Goal: Book appointment/travel/reservation

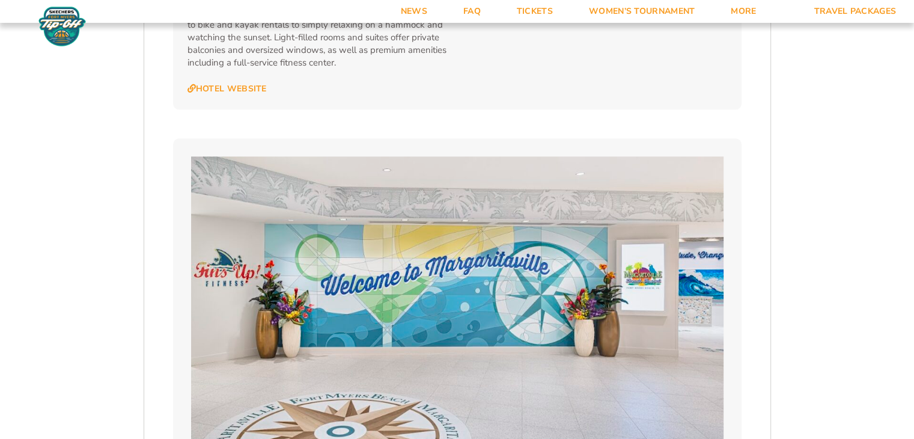
scroll to position [1567, 0]
click at [660, 11] on link "Women’s Tournament" at bounding box center [642, 11] width 142 height 23
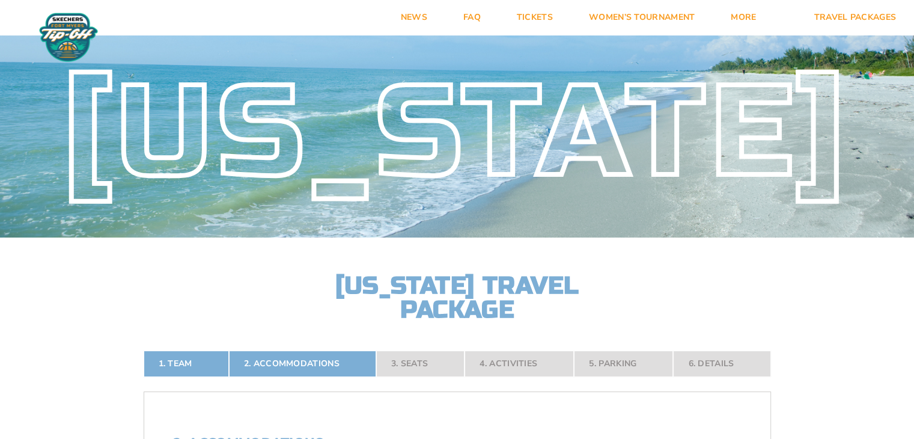
click at [63, 34] on img at bounding box center [68, 37] width 65 height 51
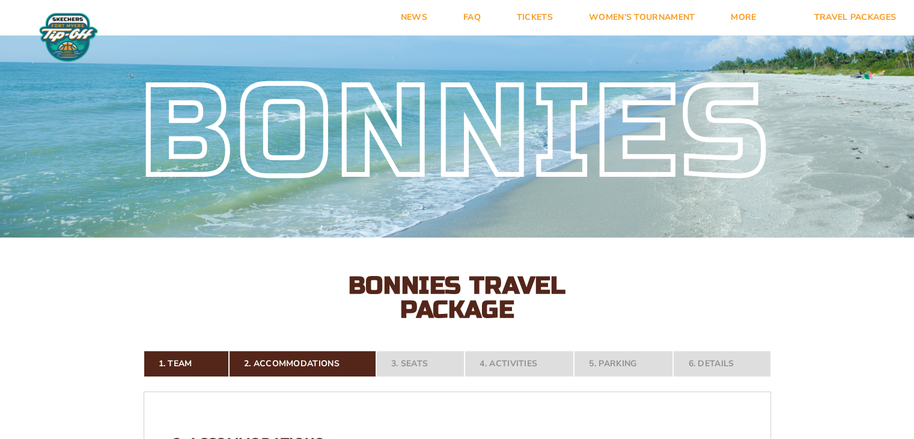
click at [67, 47] on img at bounding box center [68, 37] width 65 height 51
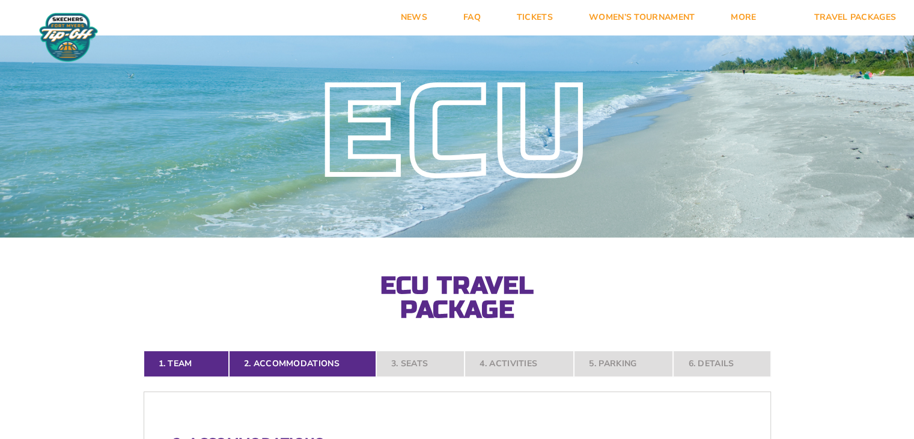
click at [67, 35] on img at bounding box center [68, 37] width 65 height 51
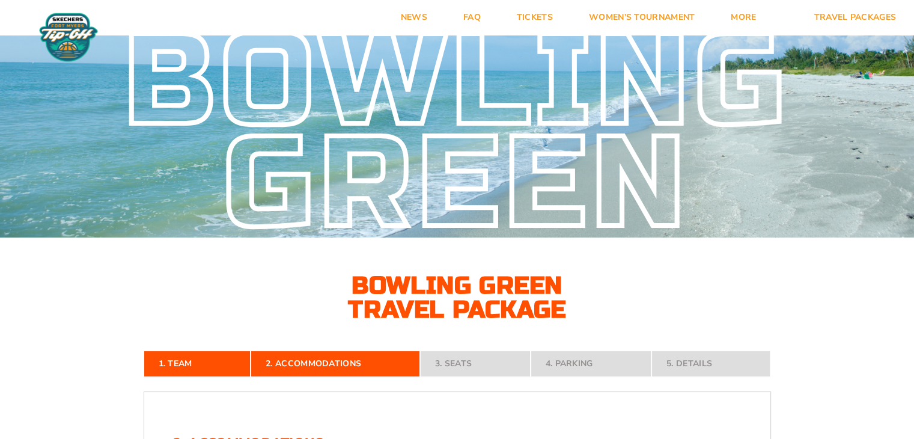
click at [68, 42] on img at bounding box center [68, 37] width 65 height 51
